Goal: Task Accomplishment & Management: Manage account settings

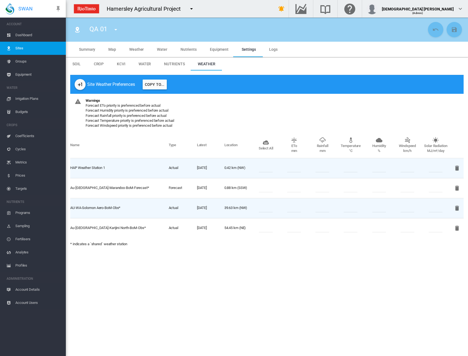
click at [197, 10] on md-menu at bounding box center [192, 8] width 13 height 11
click at [194, 10] on md-icon "icon-menu-down" at bounding box center [191, 8] width 7 height 7
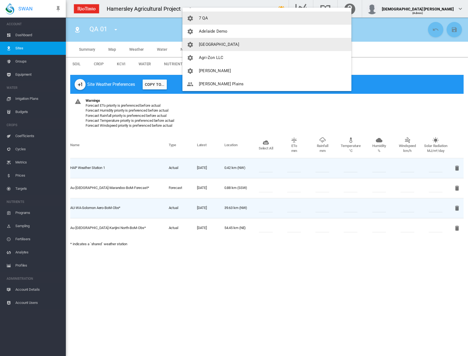
scroll to position [27, 0]
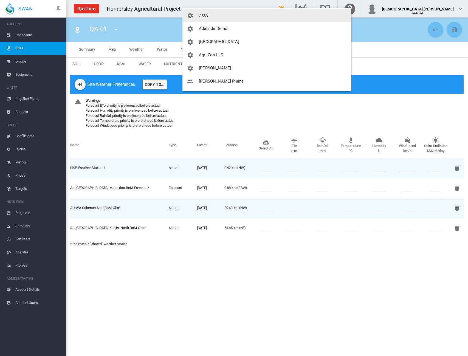
click at [211, 16] on button "7 QA" at bounding box center [266, 15] width 169 height 13
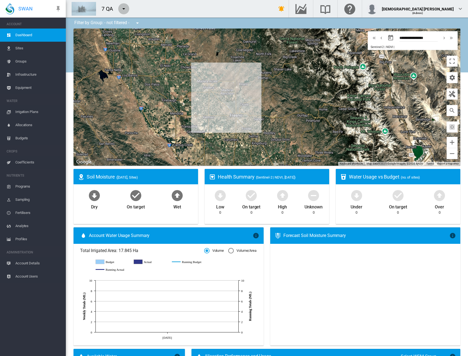
click at [122, 10] on md-icon "icon-menu-down" at bounding box center [123, 8] width 7 height 7
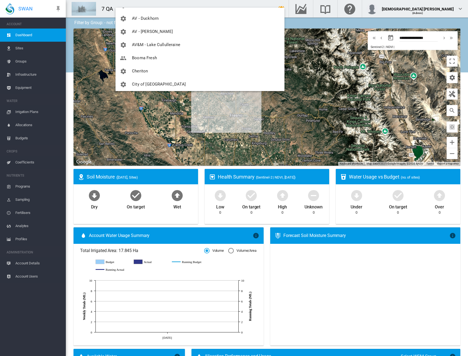
scroll to position [203, 0]
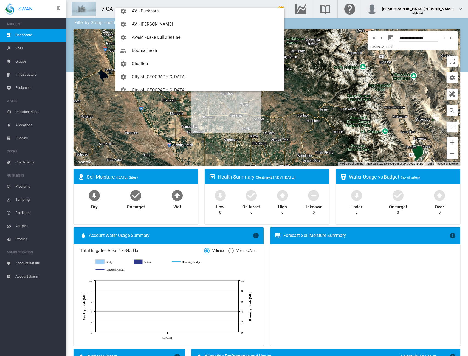
click at [167, 63] on button "Cheriton" at bounding box center [199, 63] width 169 height 13
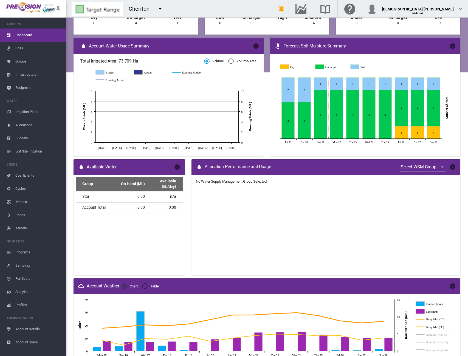
scroll to position [192, 0]
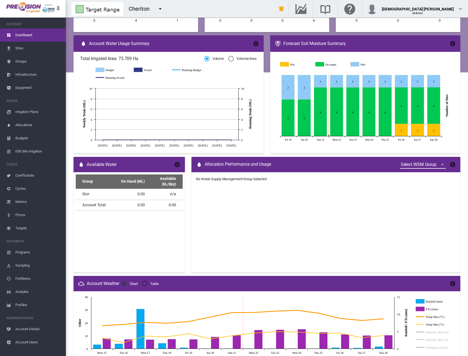
click at [426, 163] on md-select "Select WSM Group Stor WSM B group WSM C" at bounding box center [423, 164] width 46 height 8
click at [419, 190] on md-option "WSM C" at bounding box center [419, 190] width 55 height 13
click at [159, 9] on md-icon "icon-menu-down" at bounding box center [160, 8] width 7 height 7
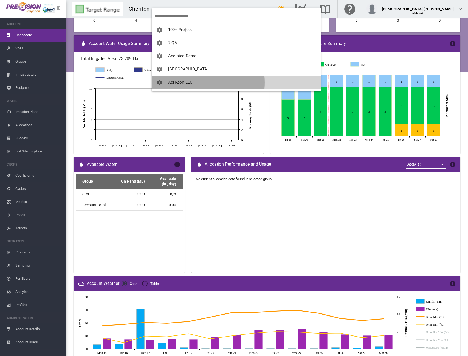
click at [183, 83] on span "Agri-Zon LLC" at bounding box center [180, 82] width 24 height 5
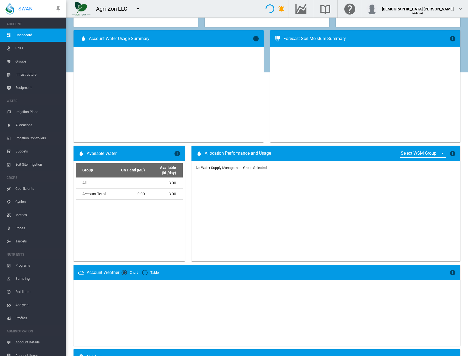
type input "**********"
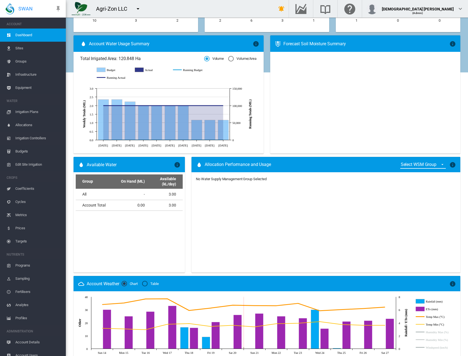
click at [434, 163] on md-select "Select WSM Group" at bounding box center [423, 164] width 46 height 8
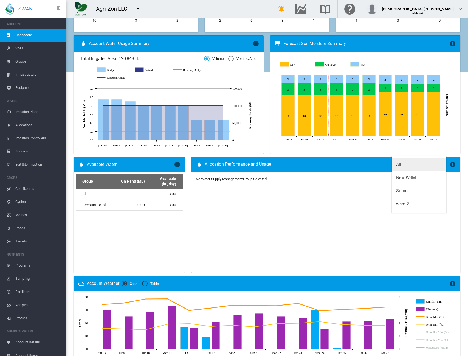
click at [407, 163] on md-option "All" at bounding box center [419, 164] width 55 height 13
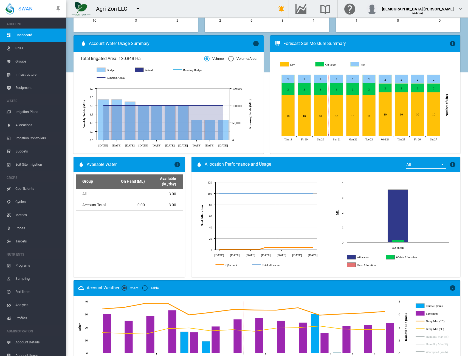
click at [335, 165] on div "Allocation Performance and Usage All × Choose a Water Supply Management Group t…" at bounding box center [325, 164] width 269 height 15
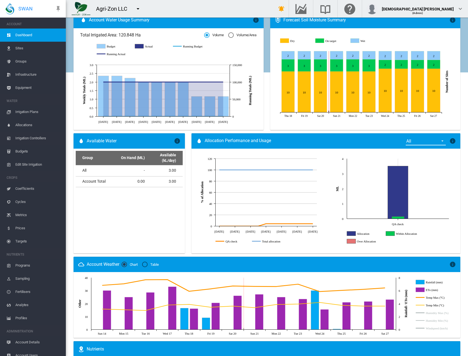
scroll to position [219, 0]
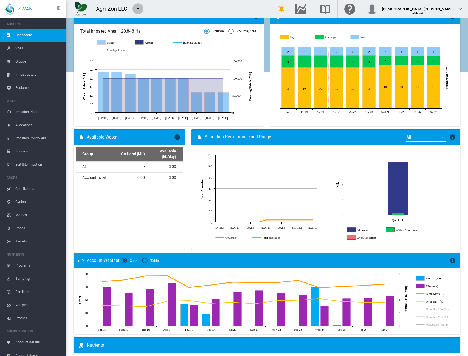
click at [137, 9] on md-icon "icon-menu-down" at bounding box center [138, 8] width 7 height 7
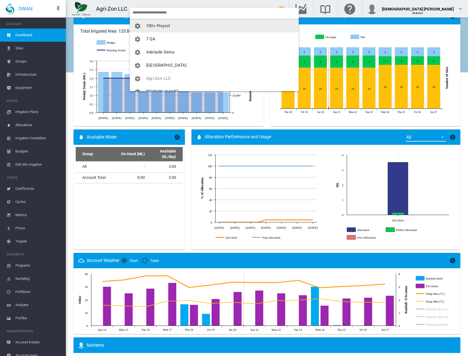
scroll to position [0, 0]
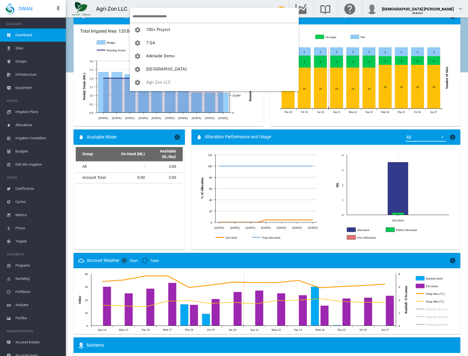
click at [153, 16] on input "search" at bounding box center [215, 16] width 166 height 13
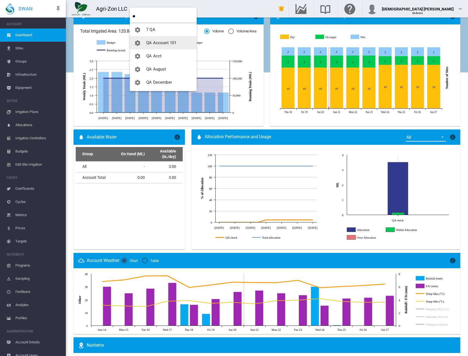
type input "**"
click at [154, 44] on span "QA [DATE]_updated 6121" at bounding box center [169, 42] width 46 height 5
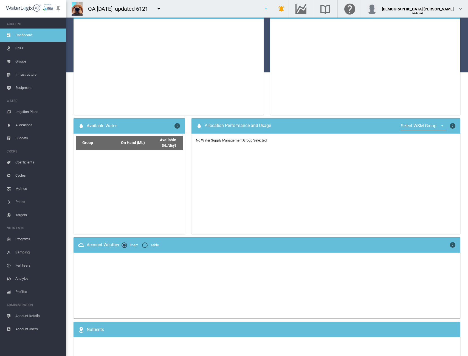
scroll to position [214, 0]
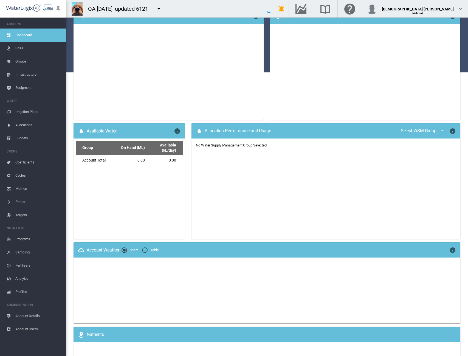
type input "**********"
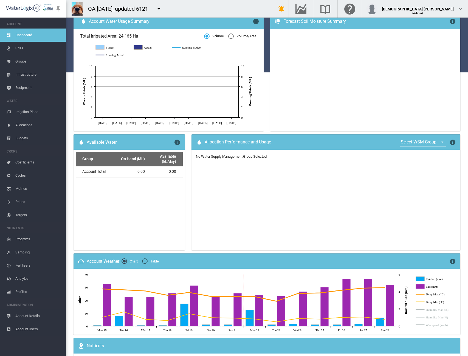
click at [430, 132] on div "Select WSM Group × Choose a Water Supply Management Group to review water usage…" at bounding box center [426, 141] width 58 height 19
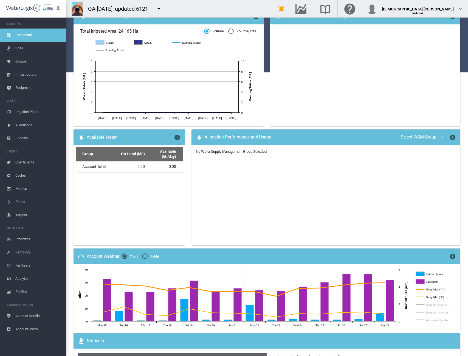
click at [428, 137] on md-select "Select WSM Group" at bounding box center [423, 137] width 46 height 8
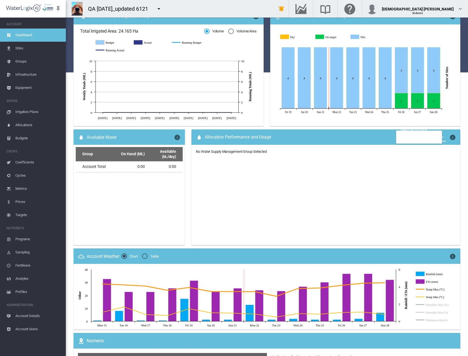
click at [366, 137] on md-backdrop at bounding box center [234, 178] width 468 height 356
click at [156, 9] on md-icon "icon-menu-down" at bounding box center [159, 8] width 7 height 7
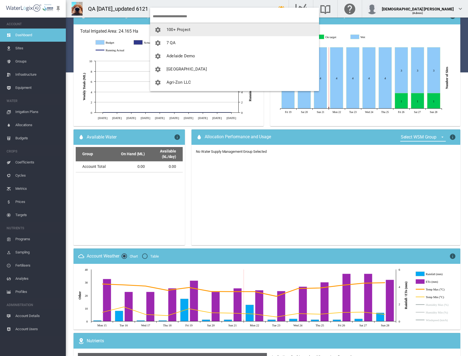
click at [185, 15] on input "search" at bounding box center [236, 16] width 166 height 13
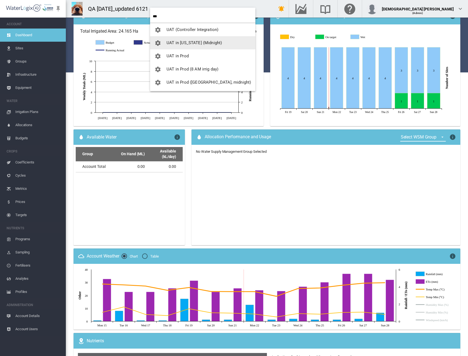
type input "***"
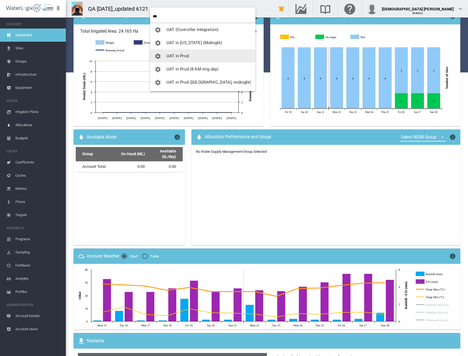
click at [190, 53] on button "UAT in Prod" at bounding box center [202, 55] width 105 height 13
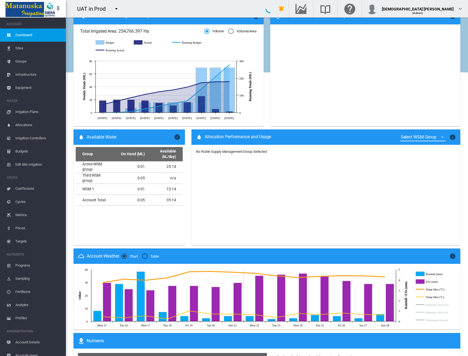
click at [434, 139] on md-select "Select WSM Group" at bounding box center [423, 137] width 46 height 8
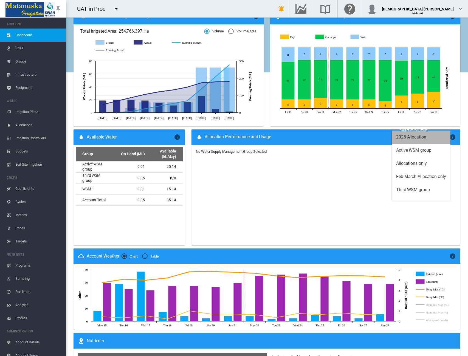
click at [434, 139] on md-option "2025 Allocation" at bounding box center [421, 137] width 59 height 13
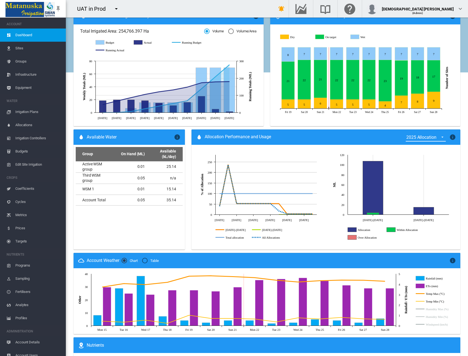
click at [355, 140] on div "Allocation Performance and Usage 2025 Allocation × Choose a Water Supply Manage…" at bounding box center [325, 136] width 269 height 15
click at [113, 6] on md-icon "icon-menu-down" at bounding box center [116, 8] width 7 height 7
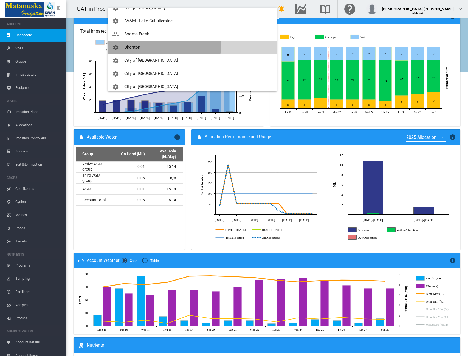
click at [126, 45] on span "Cheriton" at bounding box center [132, 47] width 16 height 5
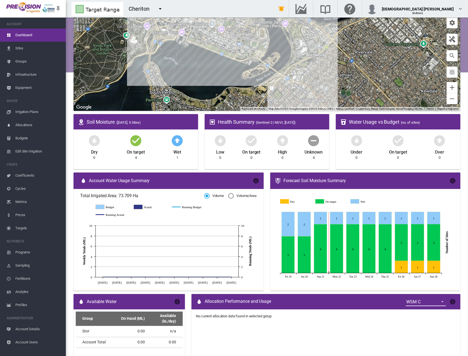
scroll to position [0, 0]
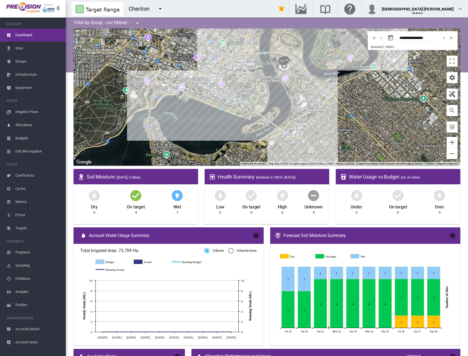
click at [165, 8] on button "button" at bounding box center [160, 8] width 11 height 11
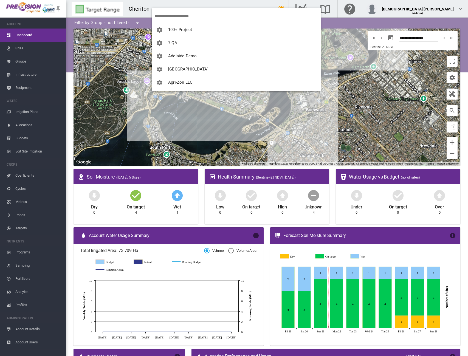
click at [166, 14] on input "search" at bounding box center [237, 16] width 166 height 13
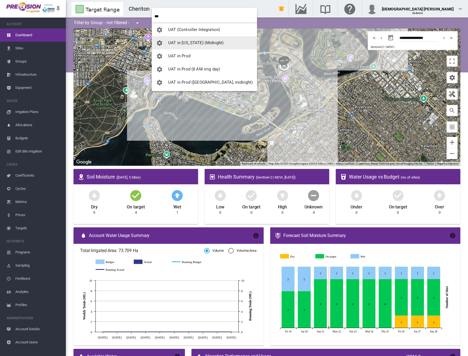
type input "***"
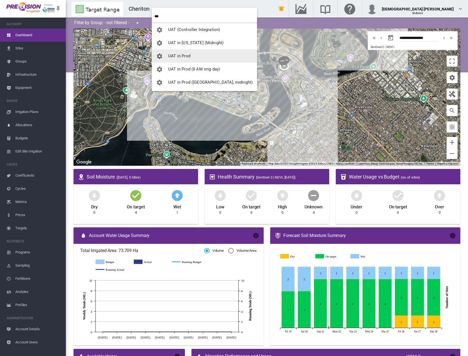
click at [187, 60] on button "UAT in Prod" at bounding box center [204, 55] width 105 height 13
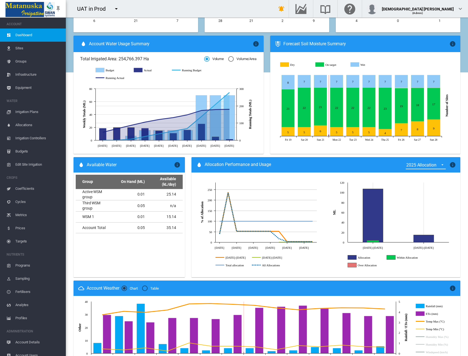
scroll to position [192, 0]
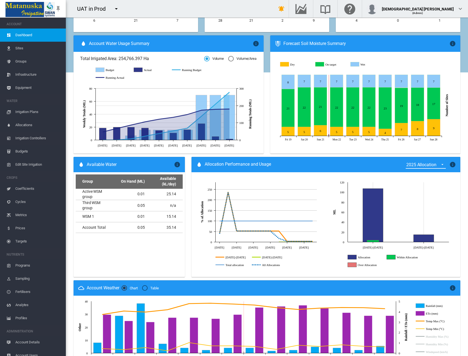
click at [429, 168] on md-select-value "2025 Allocation" at bounding box center [426, 164] width 40 height 8
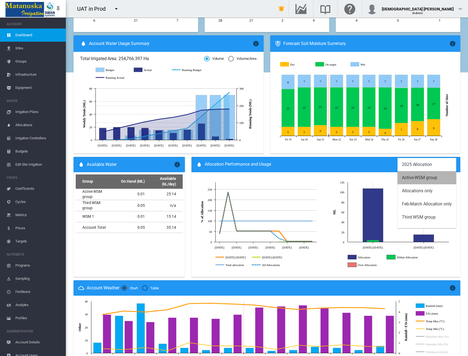
click at [426, 177] on div "Active WSM group" at bounding box center [419, 178] width 35 height 6
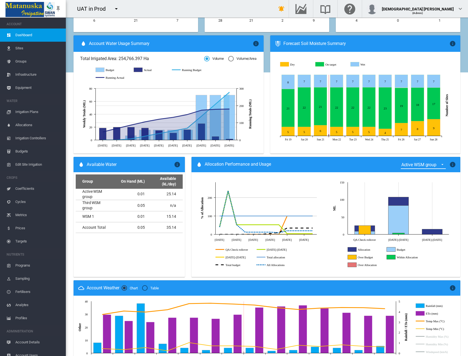
click at [460, 164] on div "Filter by Group: - not filtered - - not filtered - Alk-Oval All sites BT David …" at bounding box center [267, 151] width 402 height 650
click at [115, 10] on md-icon "icon-menu-down" at bounding box center [116, 8] width 7 height 7
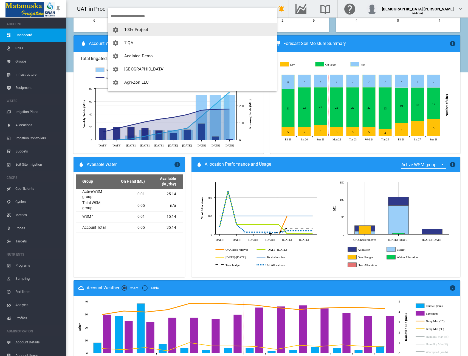
click at [117, 26] on button "100+ Project" at bounding box center [192, 29] width 169 height 13
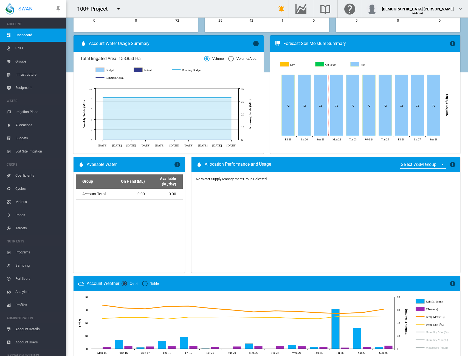
click at [24, 123] on span "Allocations" at bounding box center [38, 124] width 46 height 13
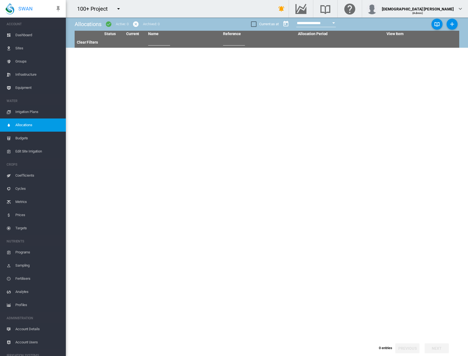
click at [26, 72] on span "Infrastructure" at bounding box center [38, 74] width 46 height 13
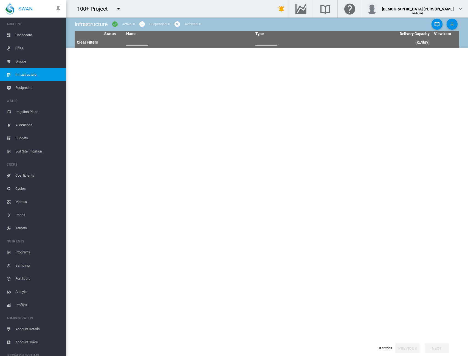
click at [117, 9] on md-icon "icon-menu-down" at bounding box center [118, 8] width 7 height 7
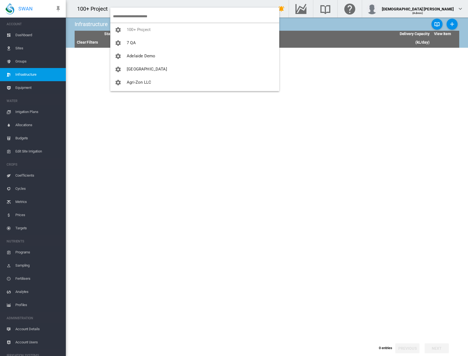
click at [129, 15] on input "search" at bounding box center [196, 16] width 166 height 13
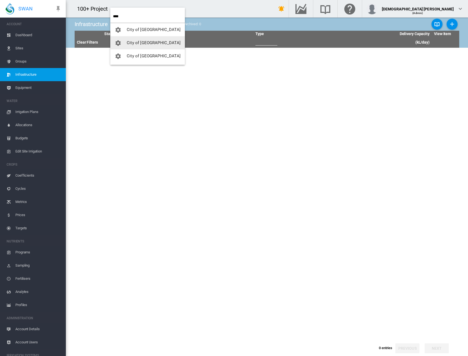
type input "****"
click at [146, 33] on button "City of [GEOGRAPHIC_DATA]" at bounding box center [147, 29] width 75 height 13
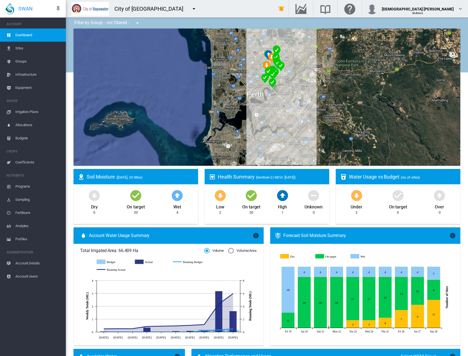
click at [25, 275] on span "Account Users" at bounding box center [38, 276] width 46 height 13
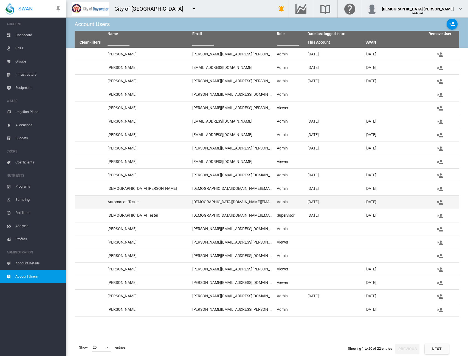
click at [172, 203] on td "Automation Tester" at bounding box center [147, 202] width 84 height 13
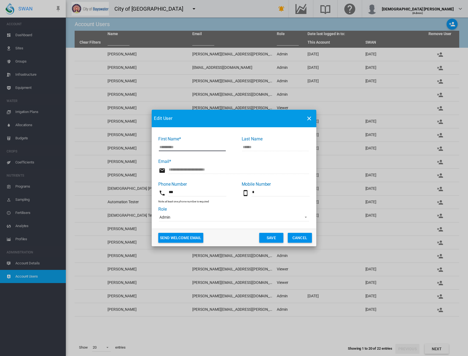
click at [219, 220] on span "Admin" at bounding box center [229, 217] width 140 height 5
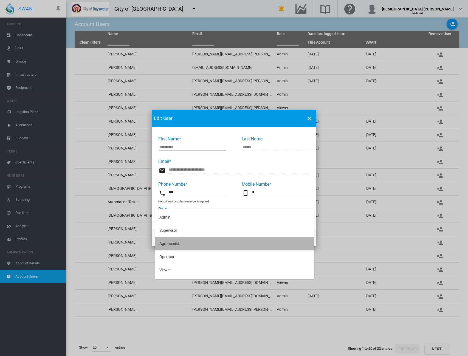
click at [206, 249] on md-option "Agronomist" at bounding box center [234, 243] width 159 height 13
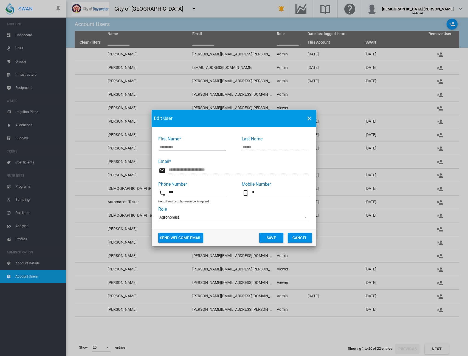
click at [273, 240] on button "Save" at bounding box center [271, 238] width 24 height 10
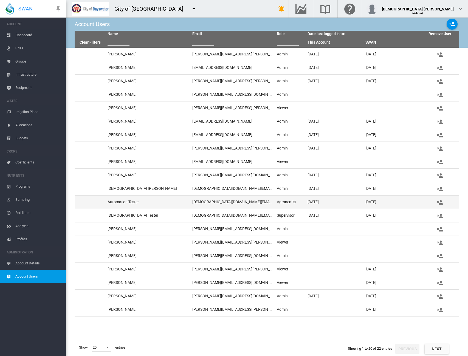
click at [192, 207] on td "[DEMOGRAPHIC_DATA][DOMAIN_NAME][EMAIL_ADDRESS][DOMAIN_NAME]" at bounding box center [232, 202] width 84 height 13
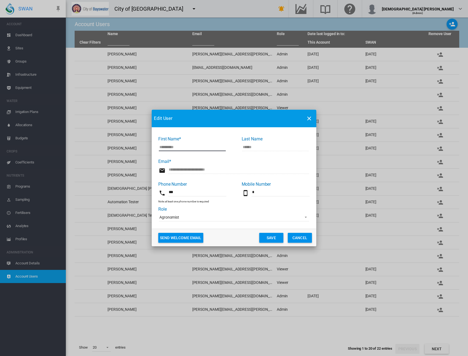
click at [189, 221] on md-select-value "Agronomist" at bounding box center [234, 217] width 150 height 8
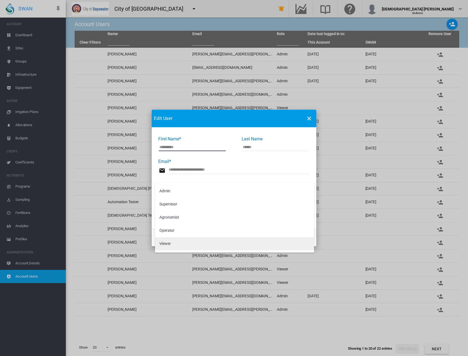
click at [180, 242] on md-option "Viewer" at bounding box center [234, 243] width 159 height 13
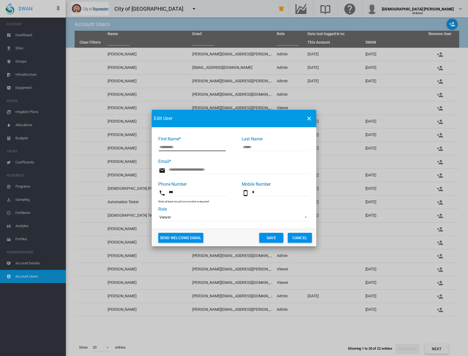
click at [262, 237] on button "Save" at bounding box center [271, 238] width 24 height 10
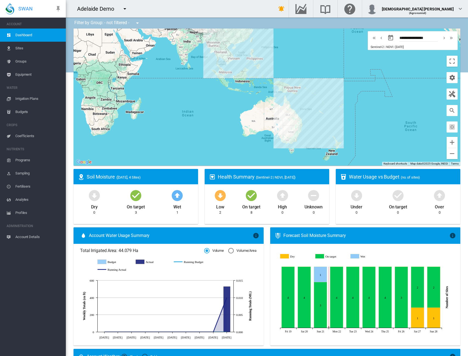
click at [126, 10] on md-icon "icon-menu-down" at bounding box center [125, 8] width 7 height 7
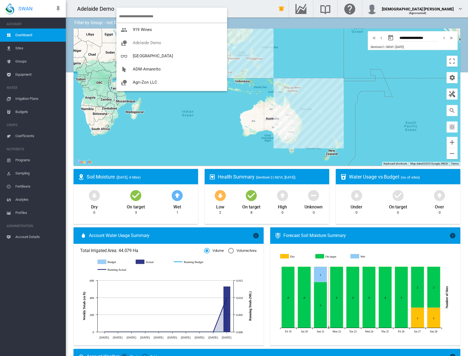
click at [139, 17] on input "search" at bounding box center [173, 16] width 108 height 13
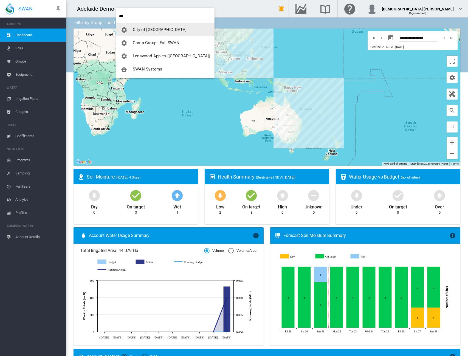
type input "***"
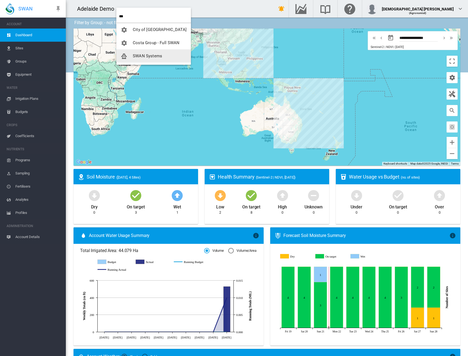
click at [147, 60] on button "SWAN Systems" at bounding box center [153, 55] width 75 height 13
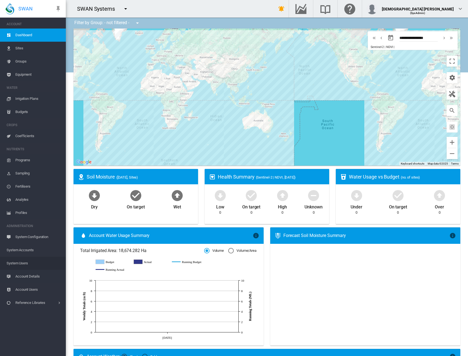
drag, startPoint x: 25, startPoint y: 265, endPoint x: 42, endPoint y: 258, distance: 18.1
click at [25, 265] on span "System Users" at bounding box center [34, 263] width 55 height 13
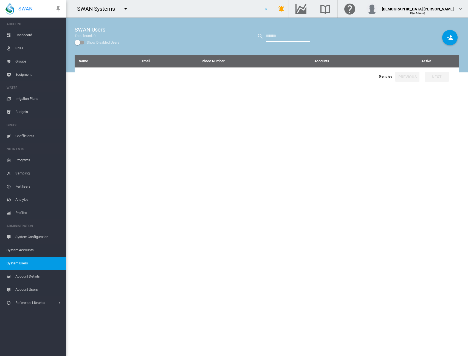
click at [291, 38] on input "text" at bounding box center [288, 36] width 44 height 11
type input "****"
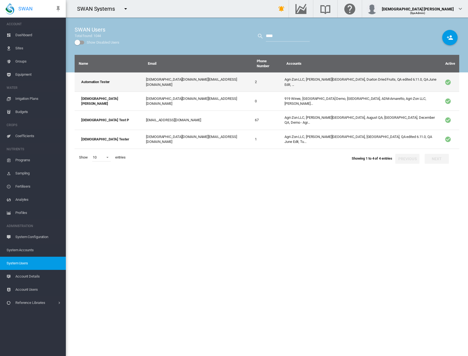
click at [282, 74] on td "Agri-Zon LLC, Anna Plains, Duxton Dried Fruits, QA edited 6.11.0, QA June Edit,…" at bounding box center [361, 81] width 159 height 19
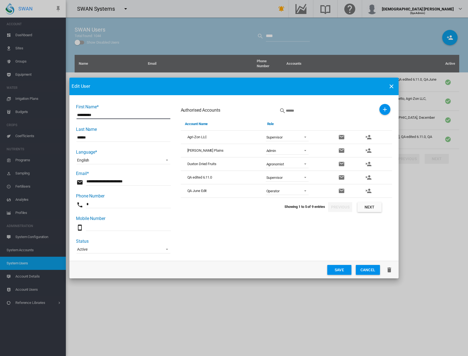
click at [292, 139] on span "Supervisor" at bounding box center [282, 137] width 33 height 5
click at [287, 153] on md-option "Agronomist" at bounding box center [288, 150] width 52 height 13
click at [343, 272] on button "Save" at bounding box center [339, 270] width 24 height 10
